Goal: Navigation & Orientation: Find specific page/section

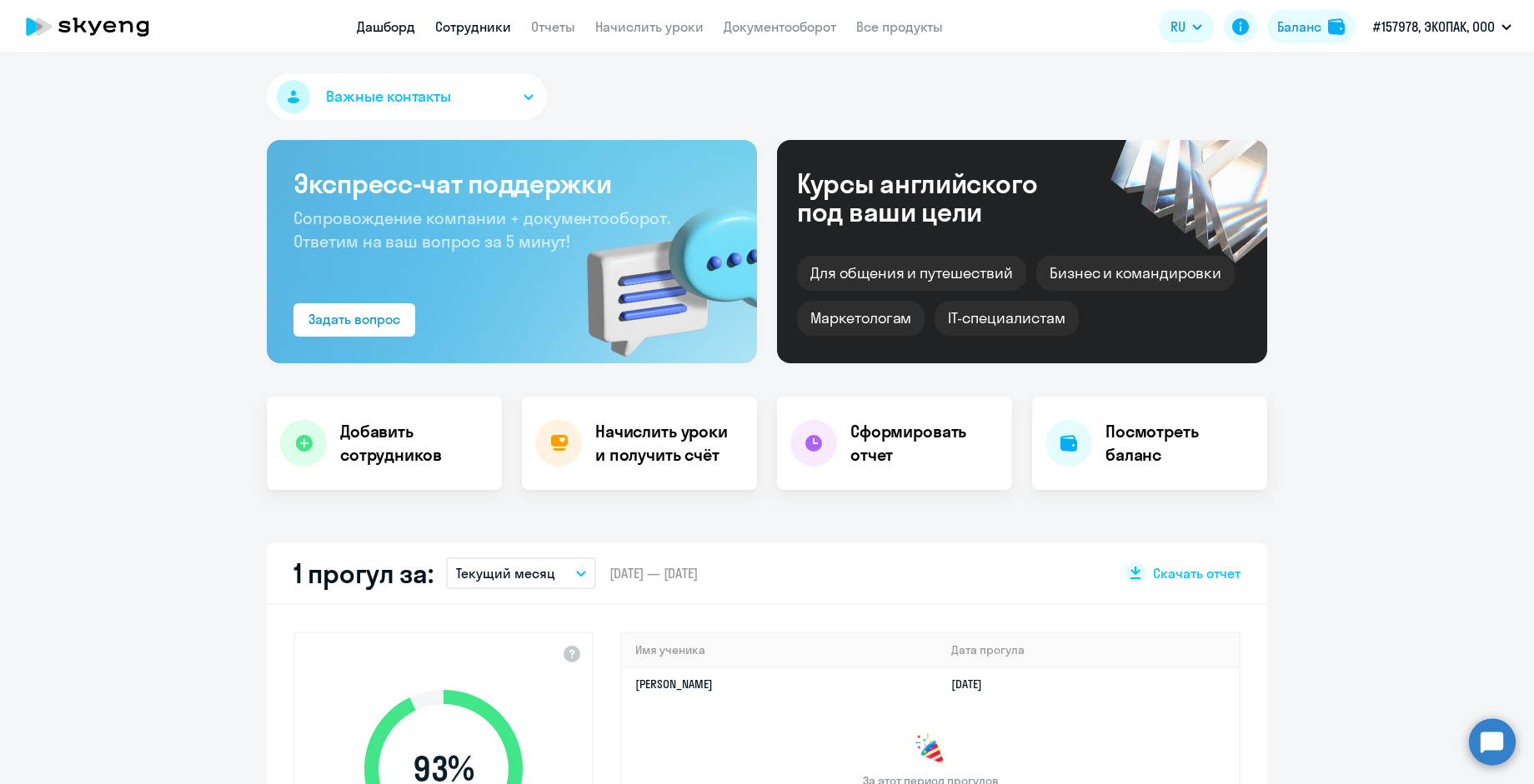
click at [487, 34] on link "Сотрудники" at bounding box center [473, 26] width 76 height 16
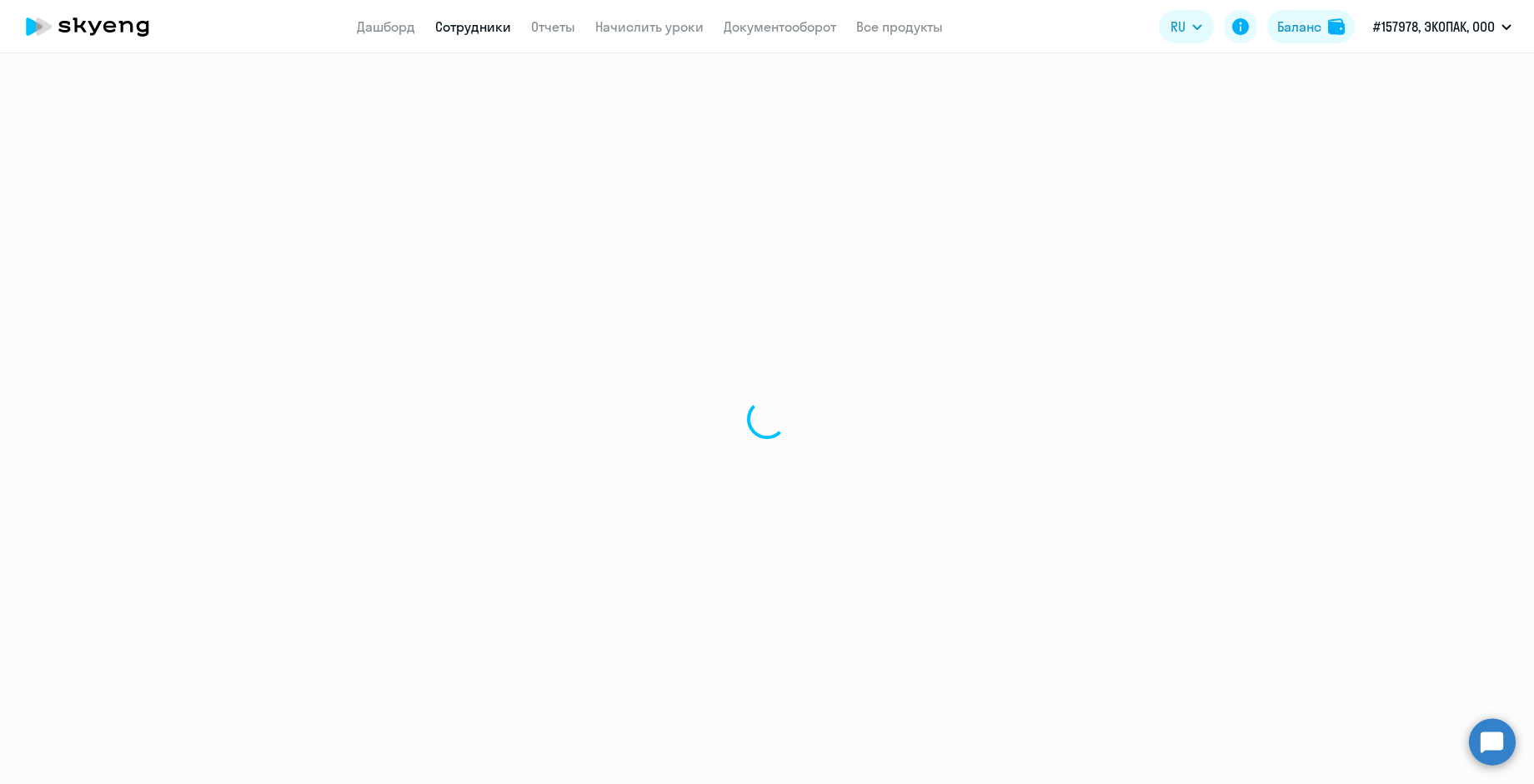
select select "30"
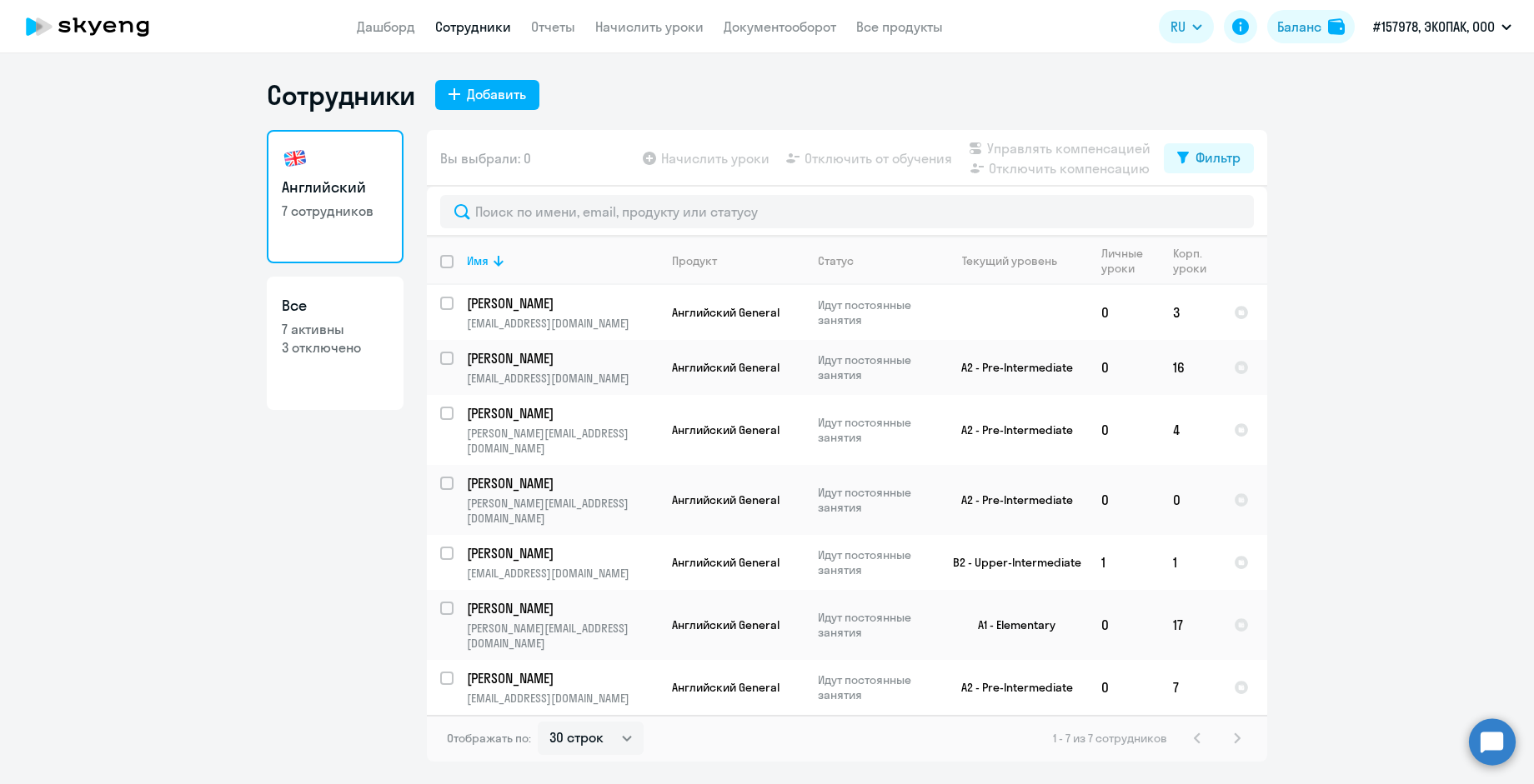
click at [298, 356] on p "3 отключено" at bounding box center [336, 347] width 107 height 18
select select "30"
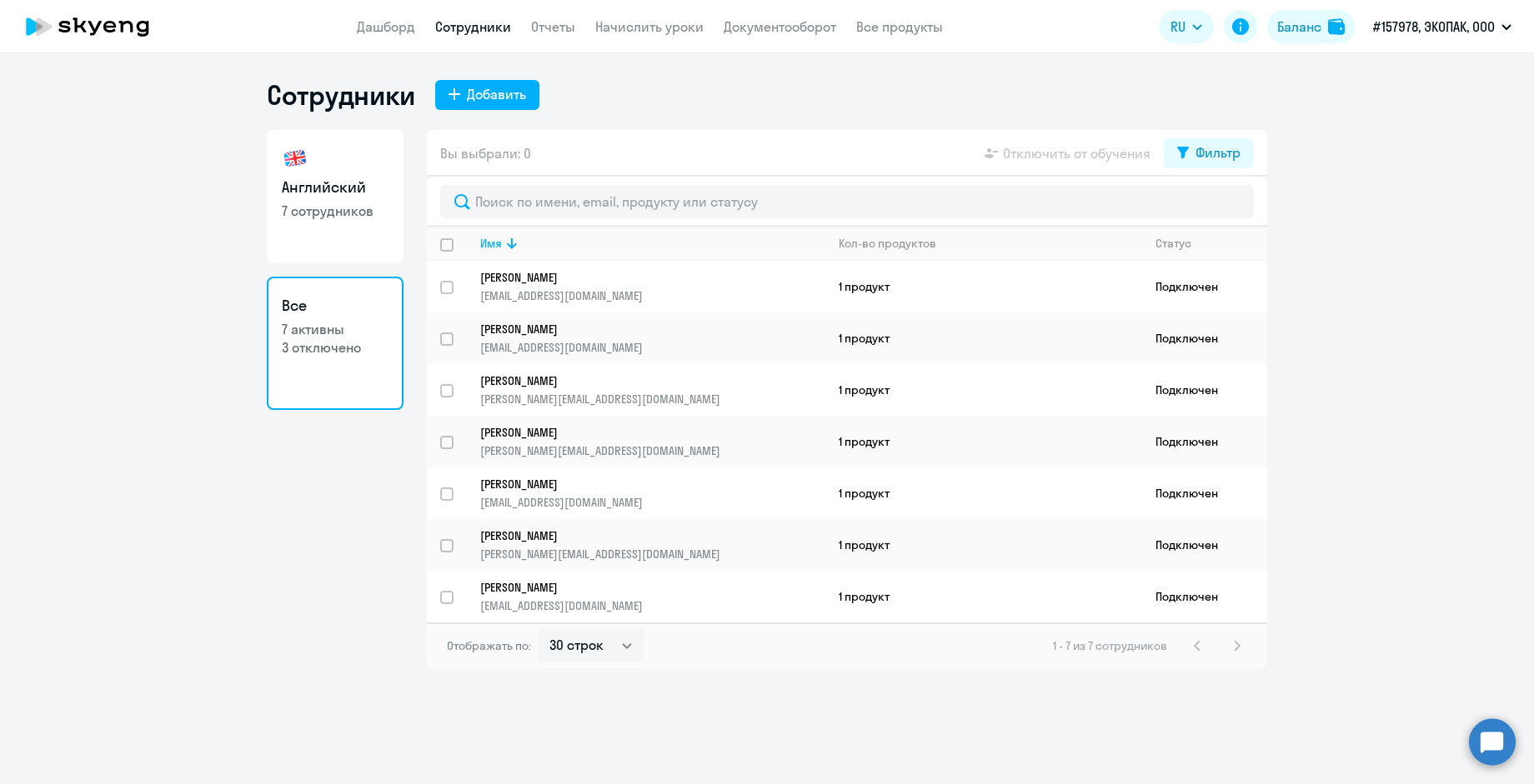
click at [315, 220] on p "7 сотрудников" at bounding box center [336, 210] width 107 height 18
select select "30"
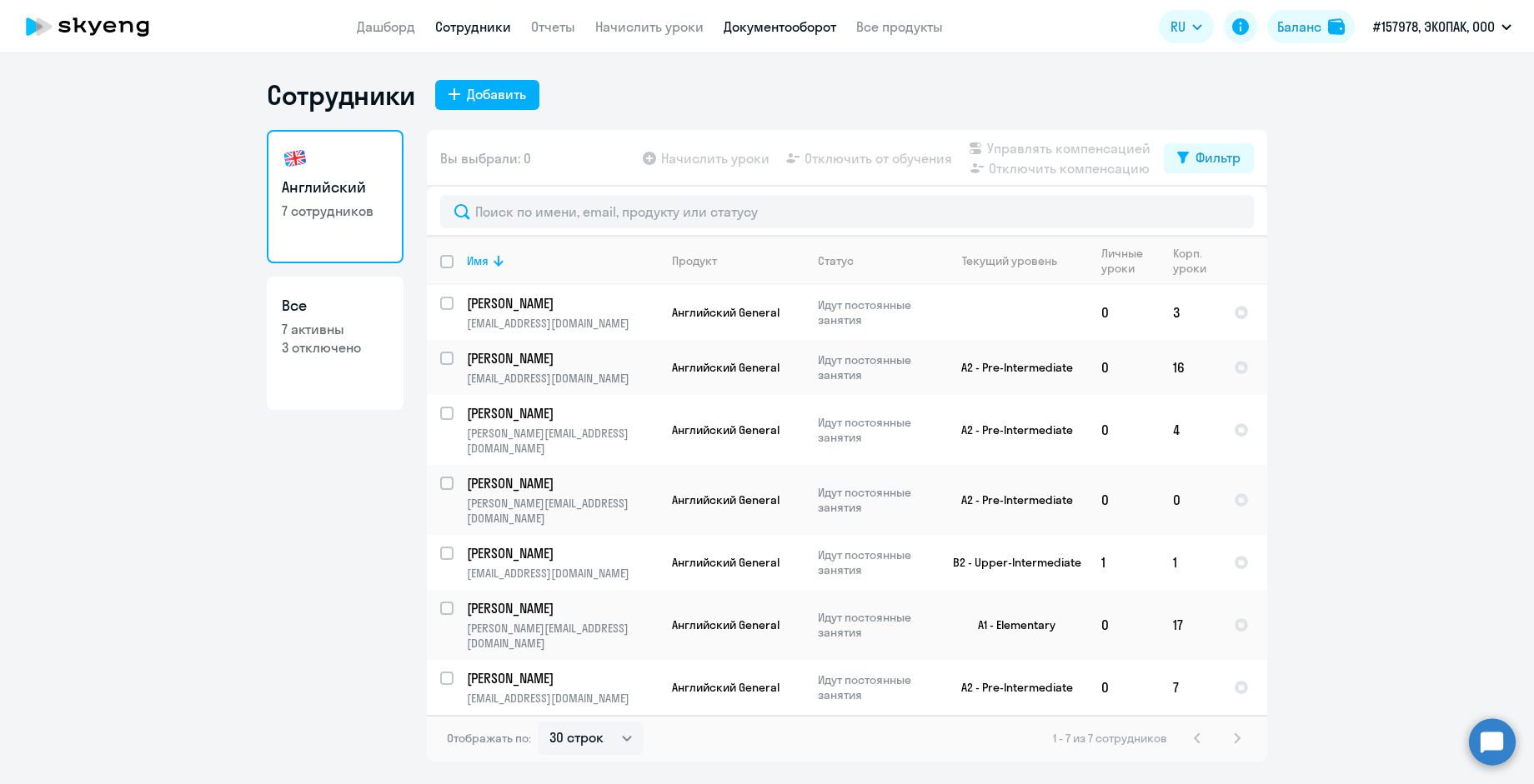
click at [746, 33] on link "Документооборот" at bounding box center [780, 26] width 112 height 16
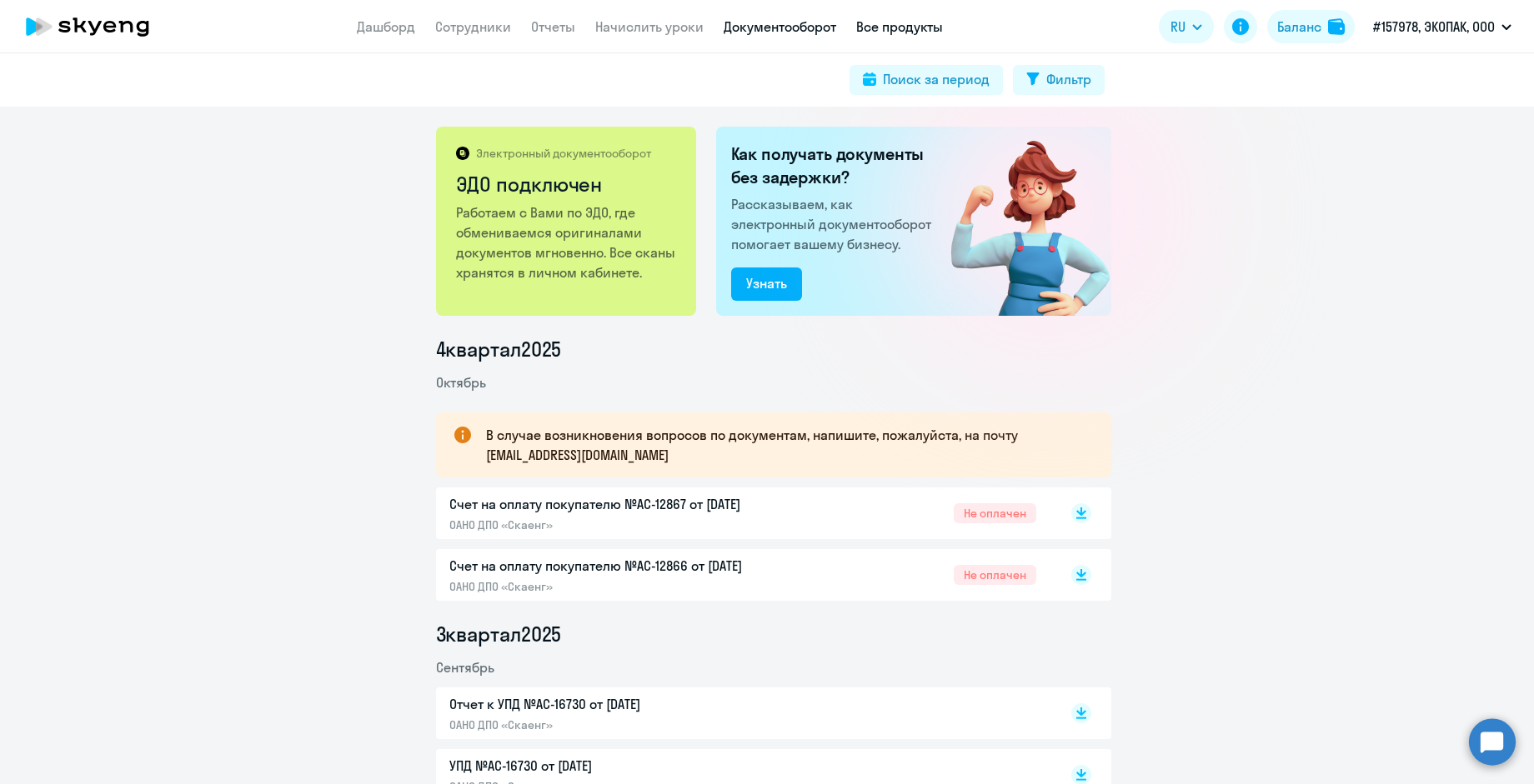
click at [917, 27] on link "Все продукты" at bounding box center [899, 26] width 86 height 16
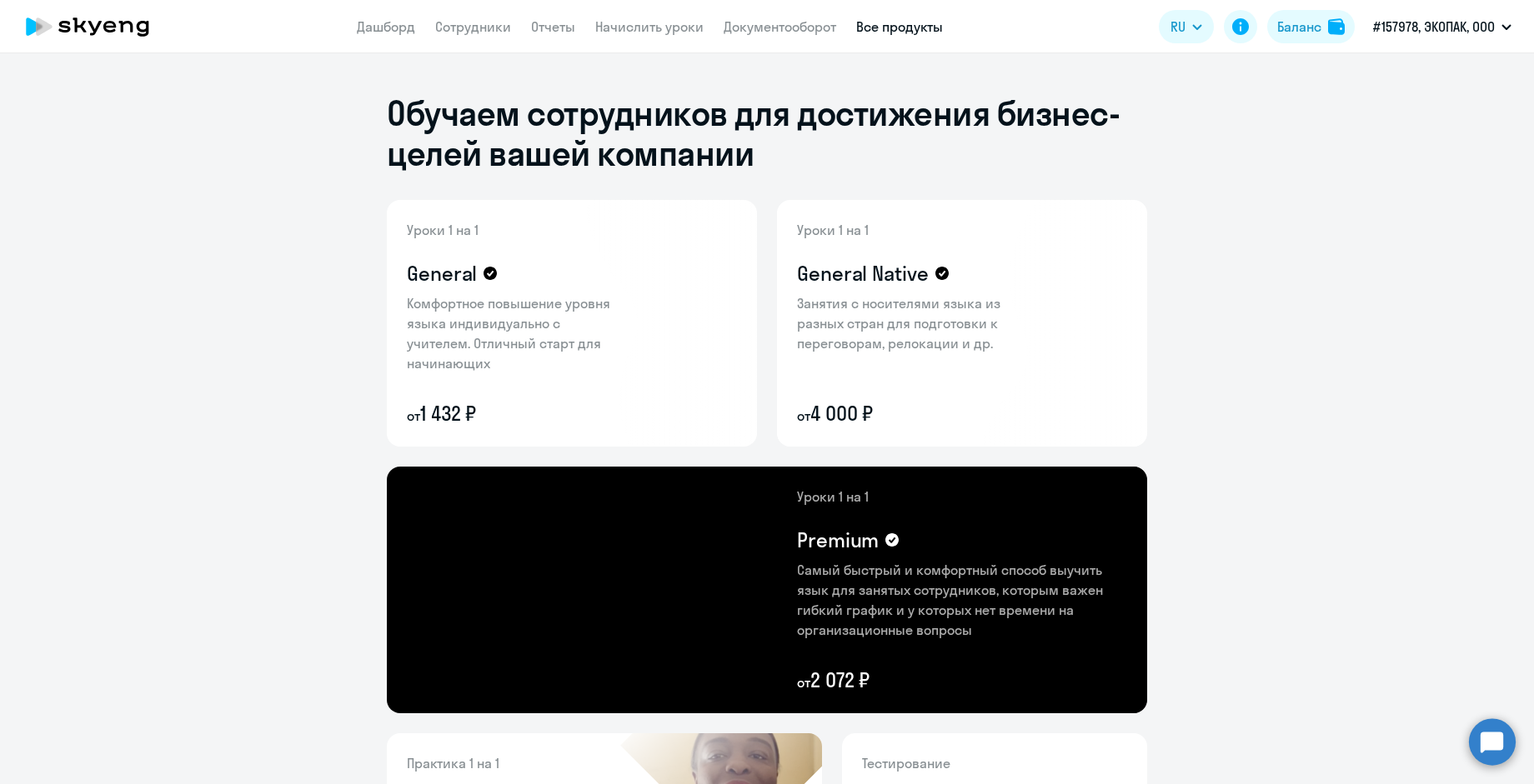
click at [597, 38] on app-menu-item-link "Начислить уроки" at bounding box center [650, 26] width 109 height 20
click at [640, 20] on app-menu-item-link "Начислить уроки" at bounding box center [650, 26] width 109 height 20
click at [640, 38] on app-menu-item-link "Начислить уроки" at bounding box center [650, 26] width 109 height 20
click at [623, 32] on link "Начислить уроки" at bounding box center [650, 26] width 109 height 16
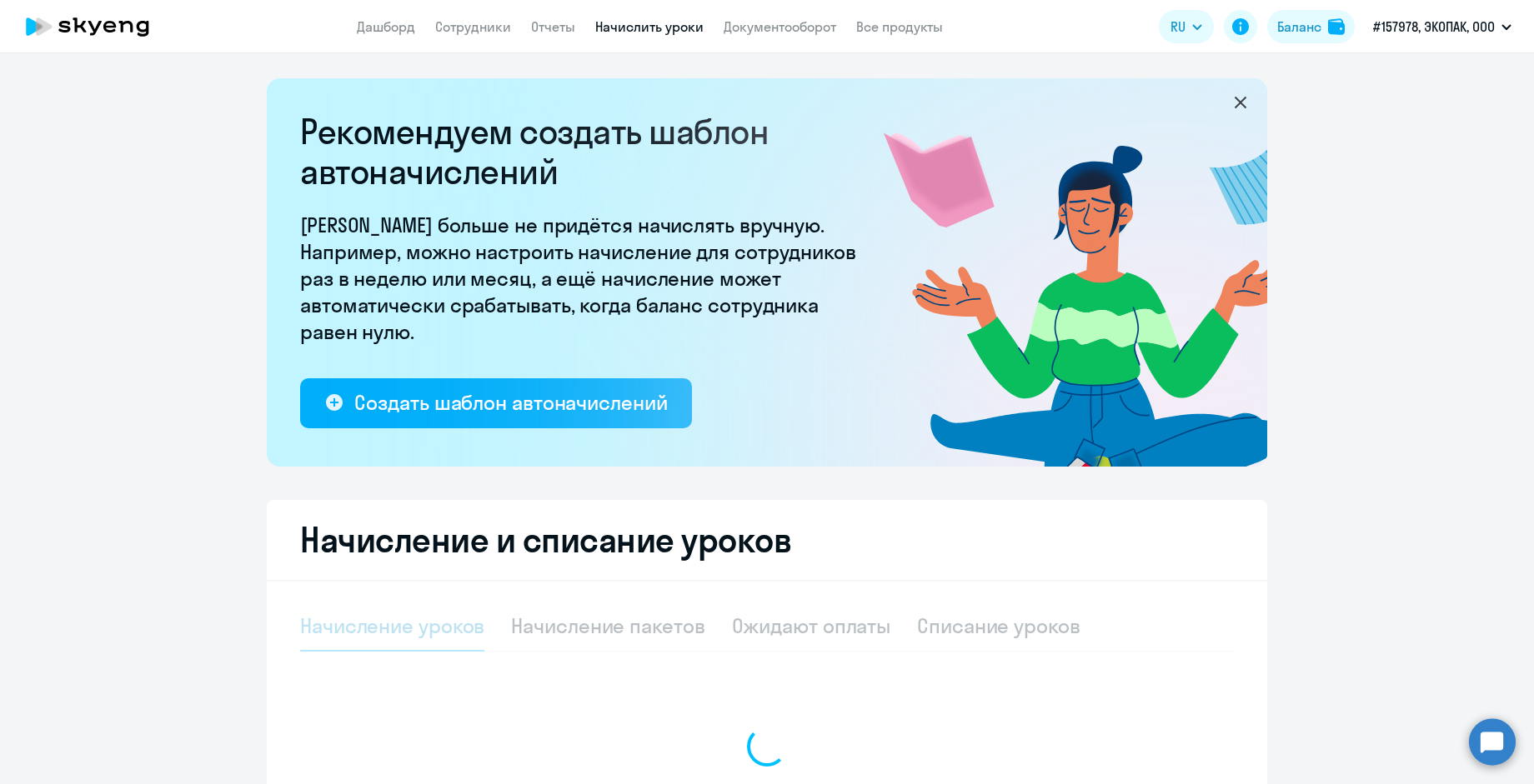
select select "10"
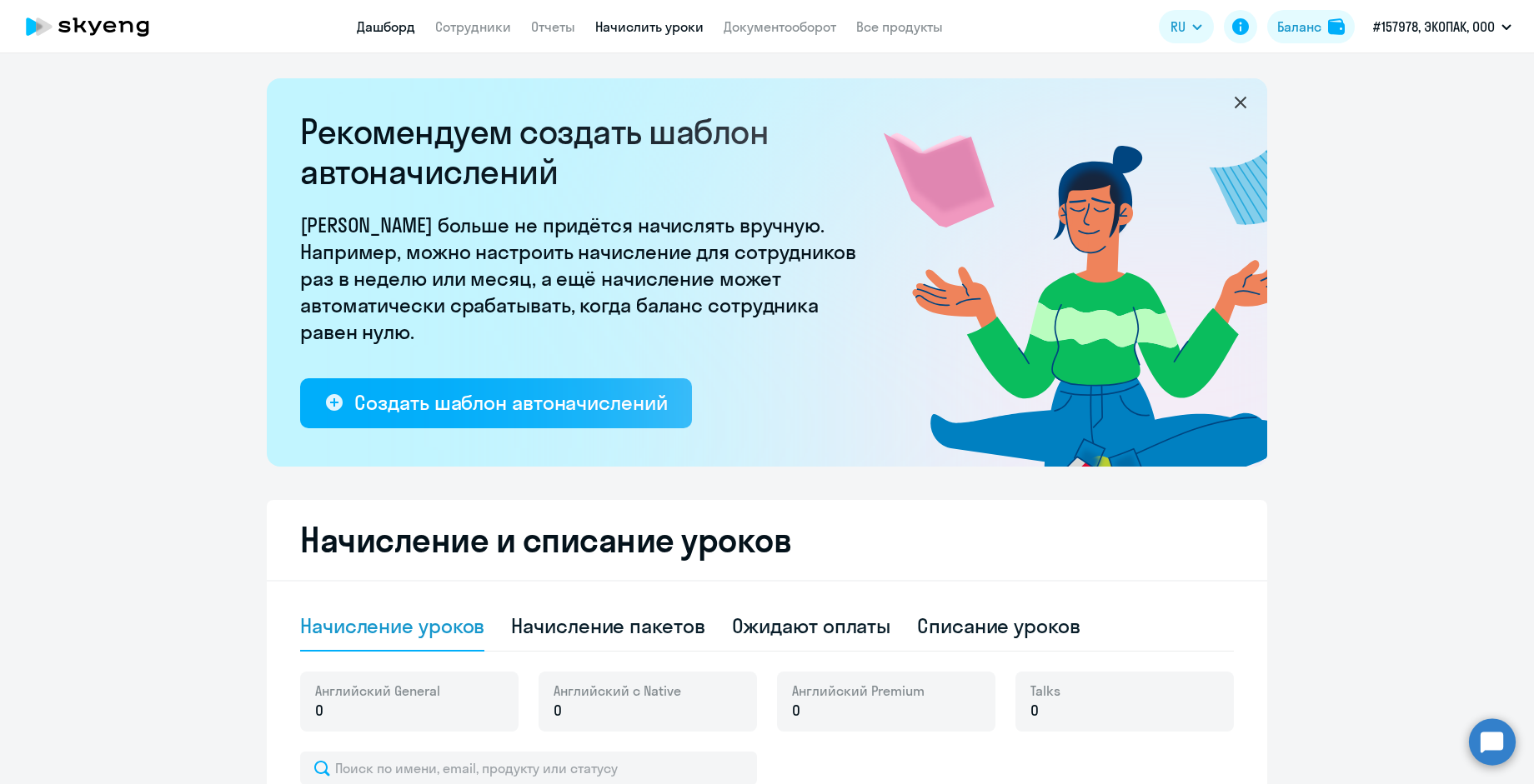
click at [391, 27] on link "Дашборд" at bounding box center [386, 26] width 58 height 16
